Goal: Task Accomplishment & Management: Manage account settings

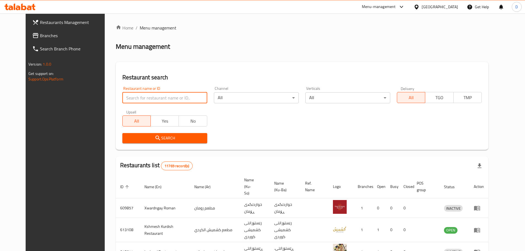
click at [186, 95] on input "search" at bounding box center [164, 97] width 85 height 11
type input "chef shawarma"
click at [155, 138] on icon "submit" at bounding box center [157, 138] width 5 height 5
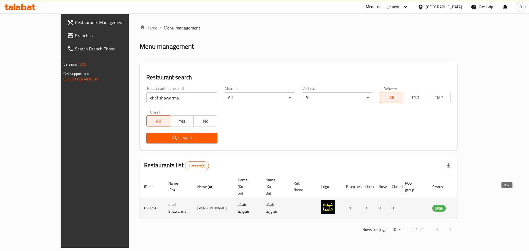
click at [468, 205] on icon "enhanced table" at bounding box center [464, 208] width 7 height 7
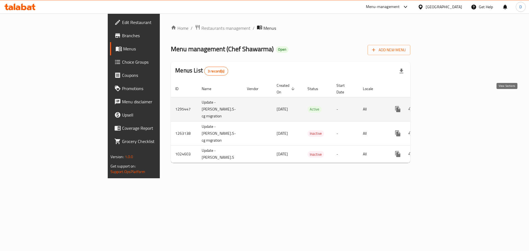
click at [441, 106] on icon "enhanced table" at bounding box center [437, 109] width 7 height 7
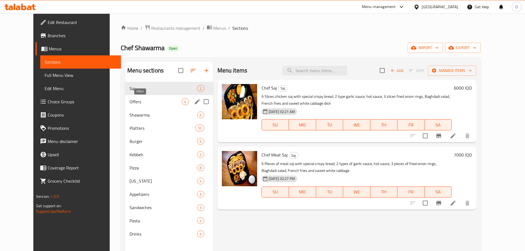
click at [130, 98] on span "Offers" at bounding box center [156, 101] width 52 height 7
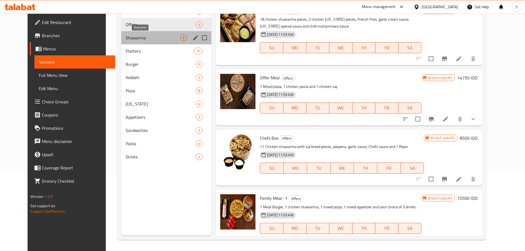
drag, startPoint x: 118, startPoint y: 38, endPoint x: 133, endPoint y: 42, distance: 15.4
click at [126, 38] on span "Shawarma" at bounding box center [153, 37] width 55 height 7
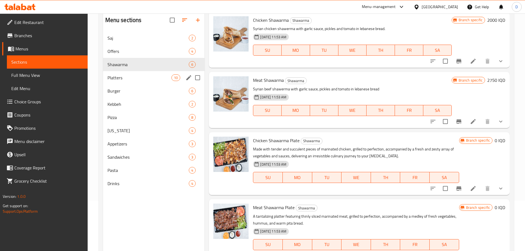
scroll to position [22, 0]
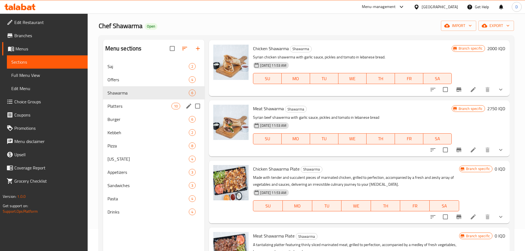
click at [129, 103] on span "Platters" at bounding box center [139, 106] width 64 height 7
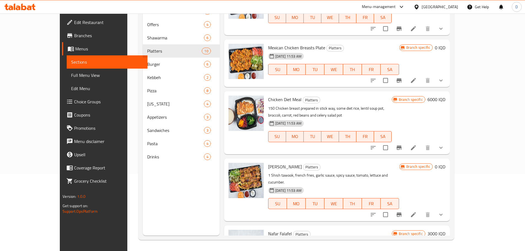
scroll to position [348, 0]
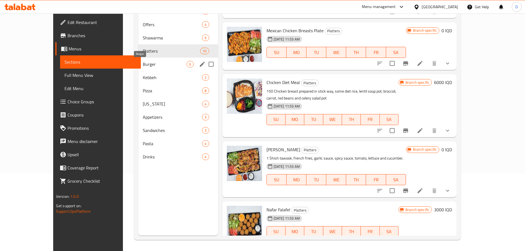
click at [143, 61] on span "Burger" at bounding box center [165, 64] width 44 height 7
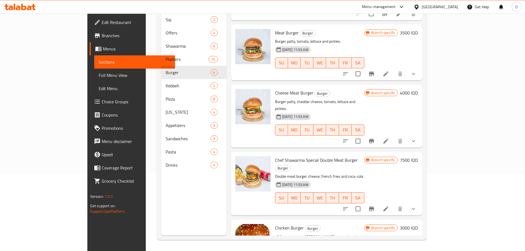
scroll to position [124, 0]
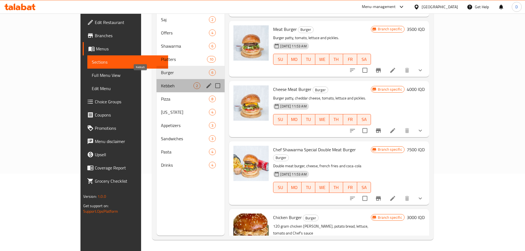
click at [161, 82] on span "Kebbeh" at bounding box center [177, 85] width 33 height 7
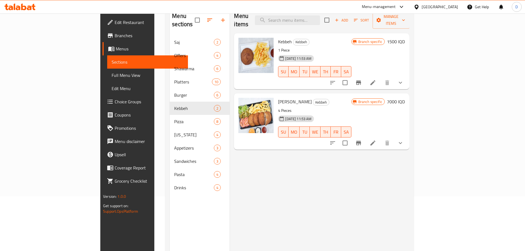
scroll to position [55, 0]
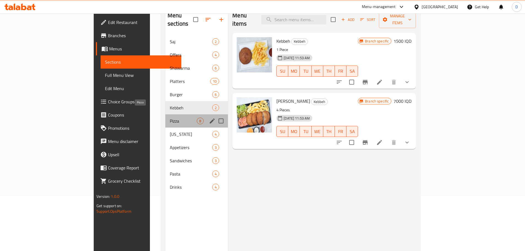
click at [170, 118] on span "Pizza" at bounding box center [183, 121] width 27 height 7
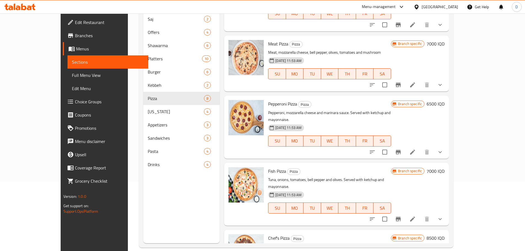
scroll to position [77, 0]
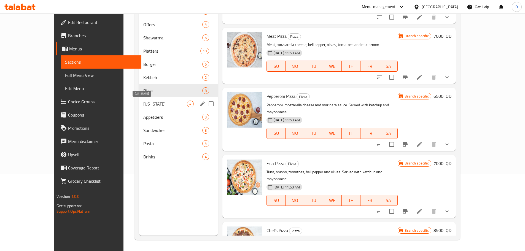
click at [143, 102] on span "[US_STATE]" at bounding box center [165, 104] width 44 height 7
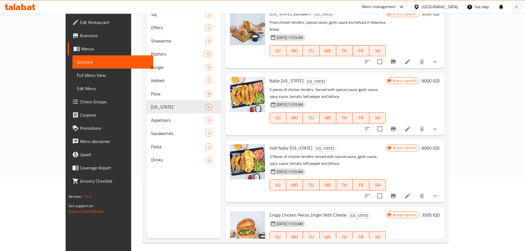
scroll to position [77, 0]
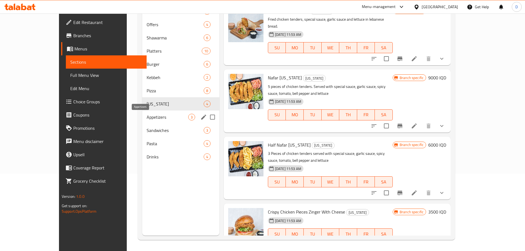
click at [147, 117] on span "Appetizers" at bounding box center [168, 117] width 42 height 7
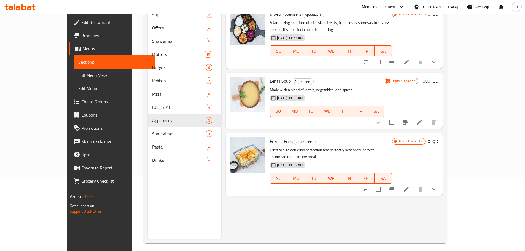
scroll to position [77, 0]
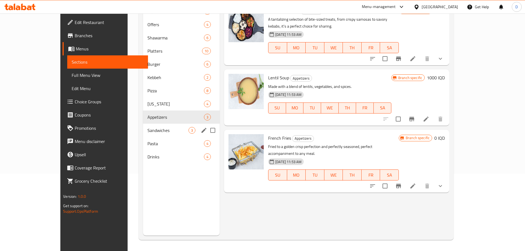
click at [143, 134] on div "Sandwiches 3" at bounding box center [181, 130] width 77 height 13
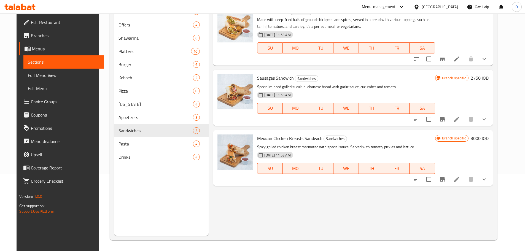
scroll to position [77, 0]
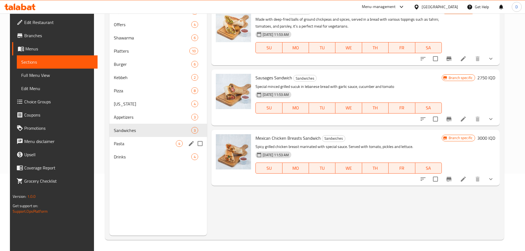
click at [109, 141] on div "Pasta 4" at bounding box center [158, 143] width 98 height 13
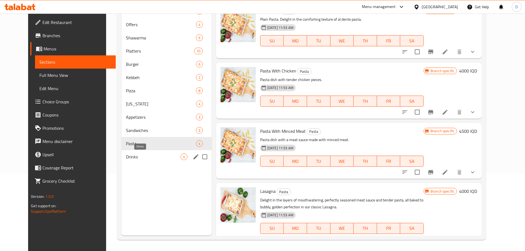
click at [126, 154] on span "Drinks" at bounding box center [153, 156] width 54 height 7
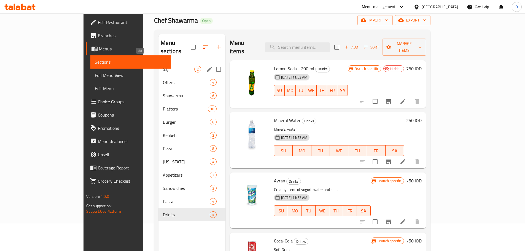
click at [163, 66] on span "Saj" at bounding box center [178, 69] width 31 height 7
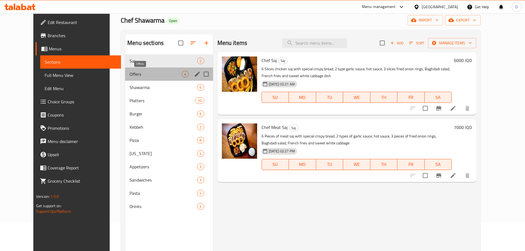
click at [130, 72] on span "Offers" at bounding box center [156, 74] width 52 height 7
